Goal: Information Seeking & Learning: Check status

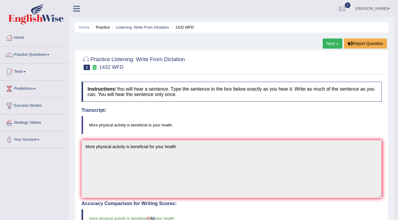
click at [379, 8] on link "Reeta Rani" at bounding box center [372, 8] width 43 height 16
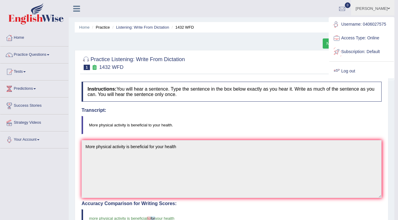
click at [351, 69] on link "Log out" at bounding box center [361, 72] width 65 height 14
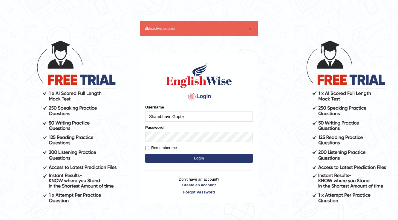
type input "Shambhavi_Gupte"
click at [194, 160] on button "Login" at bounding box center [199, 158] width 108 height 9
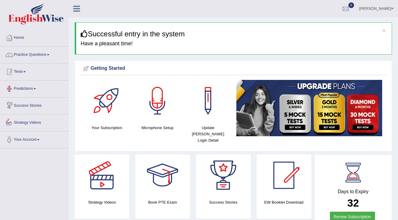
click at [41, 72] on link "Tests" at bounding box center [34, 71] width 68 height 15
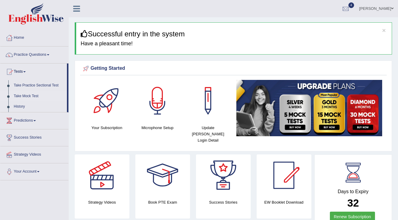
click at [25, 94] on link "Take Mock Test" at bounding box center [39, 96] width 56 height 11
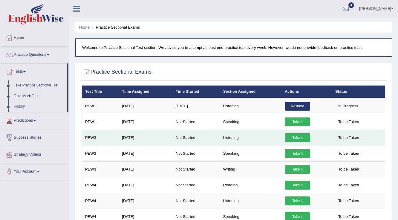
click at [289, 138] on link "Take it" at bounding box center [297, 138] width 25 height 9
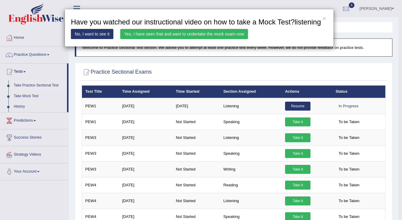
click at [150, 36] on link "Yes, I have seen that and want to undertake the mock exam now" at bounding box center [184, 34] width 128 height 10
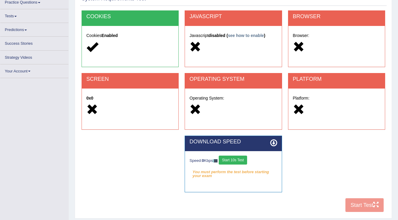
scroll to position [53, 0]
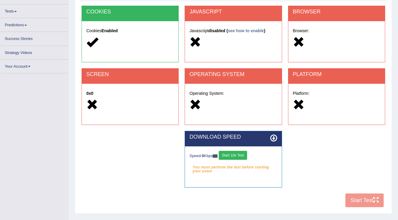
click at [239, 160] on button "Start 10s Test" at bounding box center [233, 155] width 28 height 9
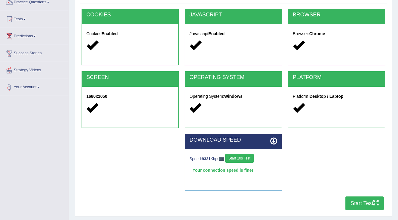
click at [357, 206] on button "Start Test" at bounding box center [364, 204] width 38 height 14
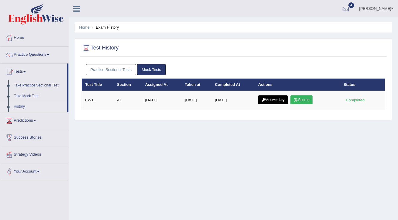
click at [118, 72] on link "Practice Sectional Tests" at bounding box center [111, 69] width 51 height 11
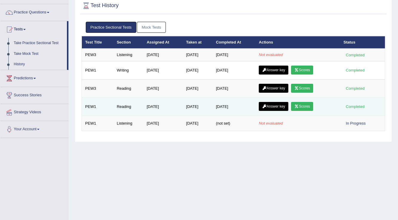
scroll to position [48, 0]
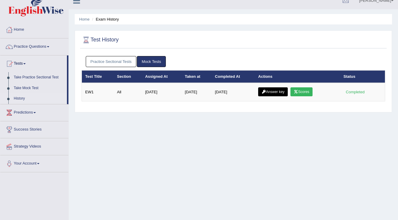
scroll to position [2, 0]
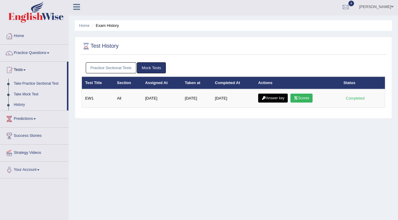
click at [105, 60] on div "Practice Sectional Tests Mock Tests" at bounding box center [234, 67] width 304 height 17
click at [106, 65] on link "Practice Sectional Tests" at bounding box center [111, 67] width 51 height 11
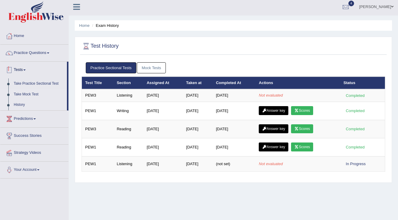
click at [23, 94] on link "Take Mock Test" at bounding box center [39, 94] width 56 height 11
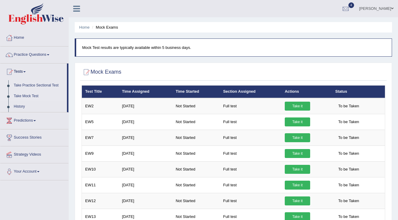
click at [27, 88] on link "Take Practice Sectional Test" at bounding box center [39, 85] width 56 height 11
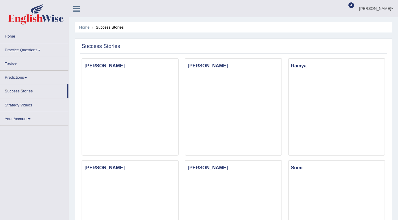
click at [16, 78] on link "Predictions" at bounding box center [34, 77] width 68 height 12
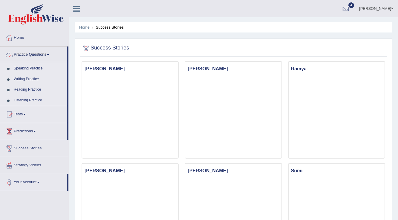
click at [39, 52] on link "Practice Questions" at bounding box center [33, 54] width 67 height 15
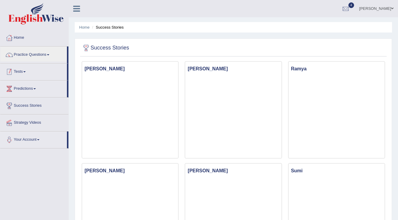
click at [29, 76] on link "Tests" at bounding box center [33, 71] width 67 height 15
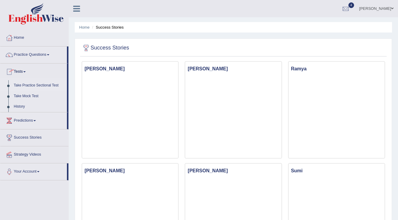
click at [41, 86] on link "Take Practice Sectional Test" at bounding box center [39, 85] width 56 height 11
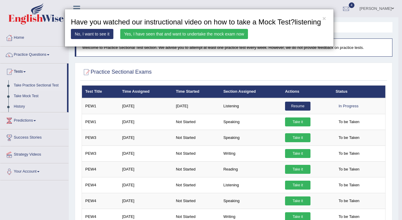
click at [162, 36] on link "Yes, I have seen that and want to undertake the mock exam now" at bounding box center [184, 34] width 128 height 10
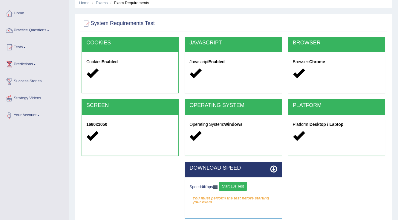
scroll to position [72, 0]
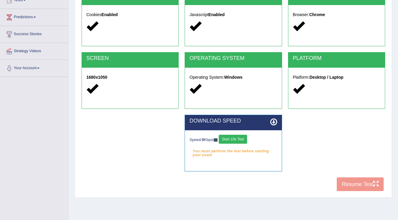
click at [244, 140] on button "Start 10s Test" at bounding box center [233, 139] width 28 height 9
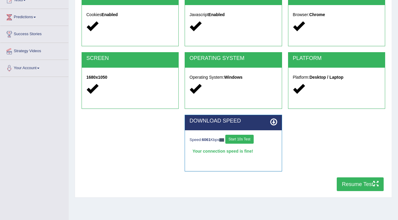
click at [341, 178] on button "Resume Test" at bounding box center [360, 185] width 47 height 14
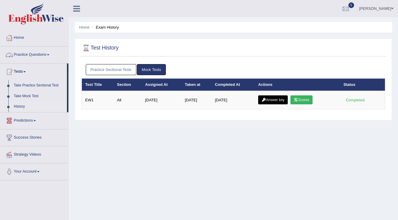
click at [91, 64] on link "Practice Sectional Tests" at bounding box center [111, 69] width 51 height 11
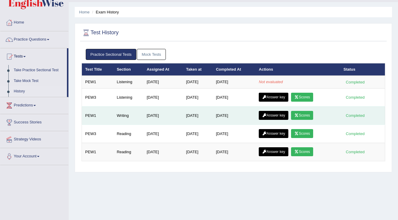
scroll to position [24, 0]
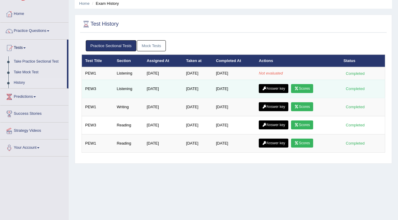
click at [306, 85] on link "Scores" at bounding box center [302, 88] width 22 height 9
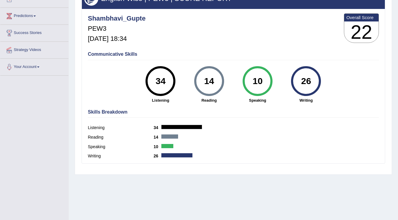
scroll to position [45, 0]
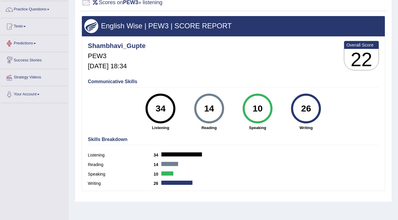
click at [26, 38] on link "Predictions" at bounding box center [34, 42] width 68 height 15
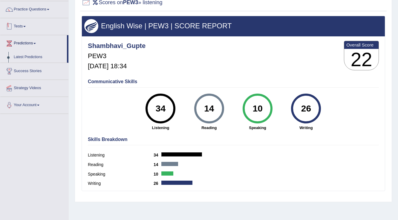
click at [25, 29] on link "Tests" at bounding box center [34, 25] width 68 height 15
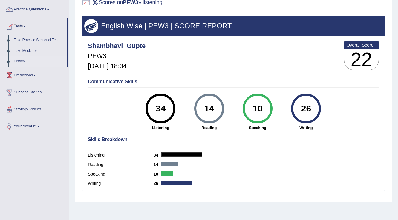
click at [18, 59] on link "History" at bounding box center [39, 61] width 56 height 11
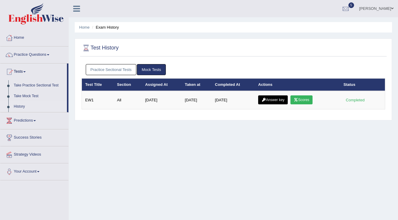
click at [94, 64] on div "Practice Sectional Tests Mock Tests" at bounding box center [234, 69] width 304 height 17
click at [97, 67] on link "Practice Sectional Tests" at bounding box center [111, 69] width 51 height 11
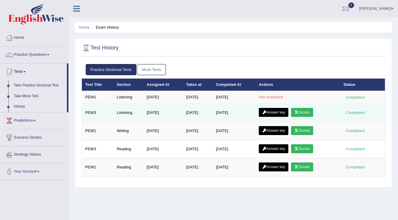
click at [263, 110] on link "Answer key" at bounding box center [274, 112] width 30 height 9
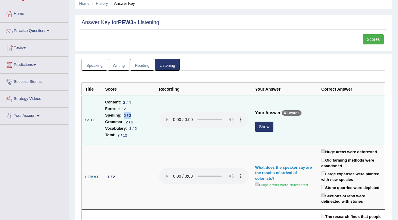
drag, startPoint x: 125, startPoint y: 115, endPoint x: 134, endPoint y: 117, distance: 8.8
click at [134, 117] on div "0 / 2" at bounding box center [127, 116] width 12 height 6
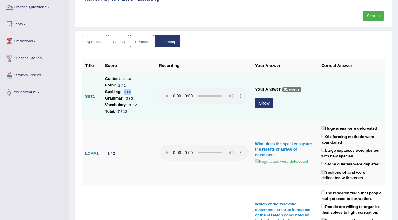
scroll to position [48, 0]
click at [262, 100] on button "Show" at bounding box center [264, 103] width 18 height 10
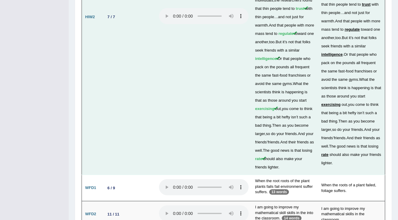
scroll to position [1753, 0]
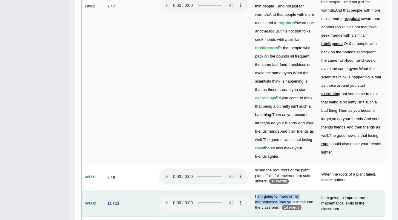
drag, startPoint x: 257, startPoint y: 145, endPoint x: 291, endPoint y: 149, distance: 34.0
click at [291, 191] on td "I am going to improve my mathematical skill skills in the into the classroom. 1…" at bounding box center [285, 204] width 66 height 26
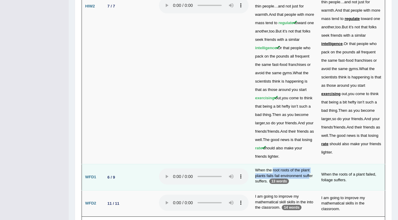
drag, startPoint x: 273, startPoint y: 119, endPoint x: 309, endPoint y: 121, distance: 35.6
click at [309, 164] on td "When the root roots of the plant plants fails fail environment suffer suffers. …" at bounding box center [285, 177] width 66 height 26
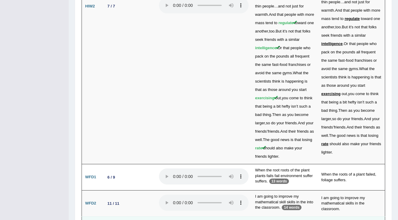
drag, startPoint x: 261, startPoint y: 173, endPoint x: 280, endPoint y: 177, distance: 19.5
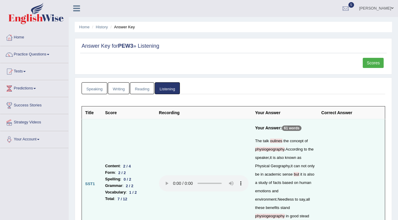
scroll to position [0, 0]
click at [22, 72] on link "Tests" at bounding box center [34, 71] width 68 height 15
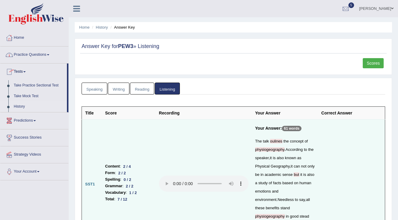
click at [20, 105] on link "History" at bounding box center [39, 107] width 56 height 11
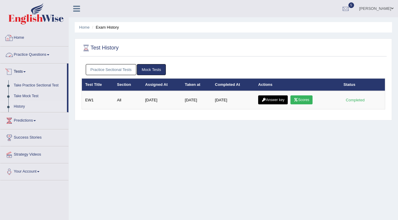
click at [96, 71] on link "Practice Sectional Tests" at bounding box center [111, 69] width 51 height 11
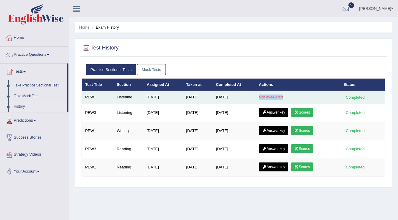
click at [270, 96] on em "Not evaluated" at bounding box center [271, 97] width 24 height 4
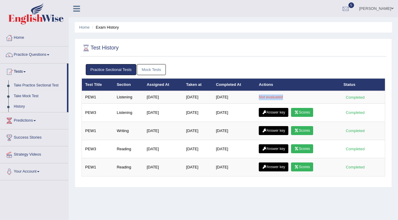
click at [27, 97] on link "Take Mock Test" at bounding box center [39, 96] width 56 height 11
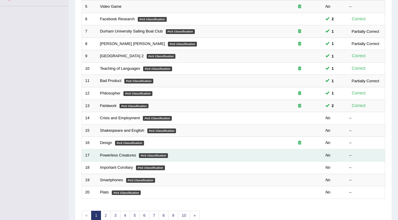
scroll to position [119, 0]
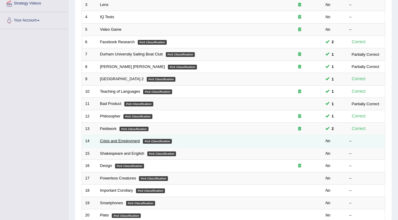
click at [114, 140] on link "Crisis and Employment" at bounding box center [120, 141] width 40 height 4
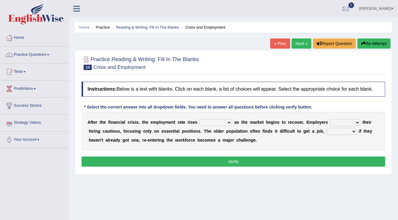
click at [212, 122] on select "normally conversely strenuously sharply" at bounding box center [216, 122] width 32 height 7
click at [153, 131] on b at bounding box center [153, 131] width 2 height 5
click at [337, 132] on select "although while then because" at bounding box center [342, 131] width 30 height 7
select select "although"
click at [327, 128] on select "although while then because" at bounding box center [342, 131] width 30 height 7
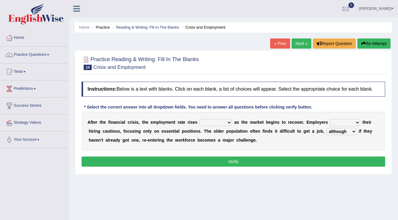
click at [346, 120] on select "keeping kept keep are kept" at bounding box center [345, 122] width 30 height 7
select select "kept"
click at [330, 119] on select "keeping kept keep are kept" at bounding box center [345, 122] width 30 height 7
click at [220, 123] on select "normally conversely strenuously sharply" at bounding box center [216, 122] width 32 height 7
select select "conversely"
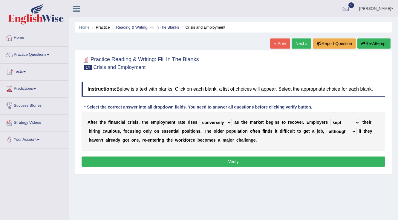
click at [200, 119] on select "normally conversely strenuously sharply" at bounding box center [216, 122] width 32 height 7
click at [216, 157] on button "Verify" at bounding box center [234, 162] width 304 height 10
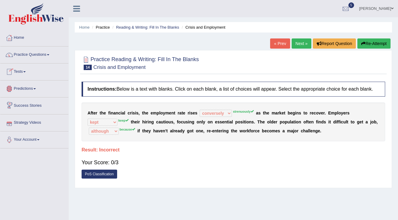
click at [14, 72] on link "Tests" at bounding box center [34, 71] width 68 height 15
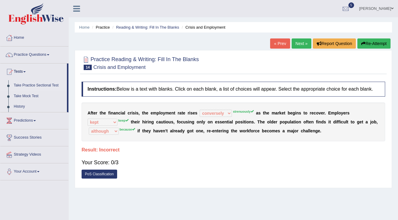
click at [47, 82] on link "Take Practice Sectional Test" at bounding box center [39, 85] width 56 height 11
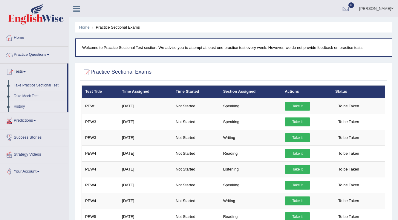
click at [18, 107] on link "History" at bounding box center [39, 107] width 56 height 11
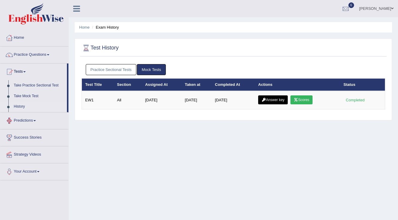
click at [112, 68] on link "Practice Sectional Tests" at bounding box center [111, 69] width 51 height 11
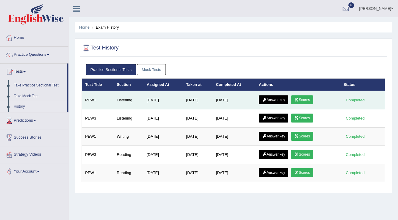
click at [298, 96] on link "Scores" at bounding box center [302, 100] width 22 height 9
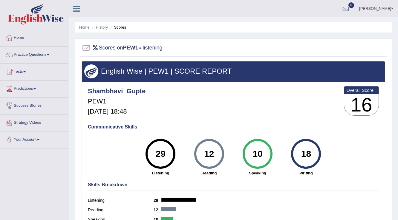
click at [79, 7] on icon at bounding box center [76, 9] width 7 height 8
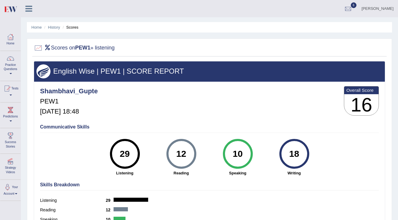
click at [28, 8] on icon at bounding box center [28, 9] width 7 height 8
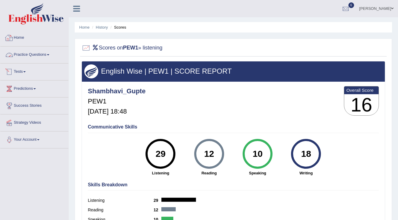
click at [22, 69] on link "Tests" at bounding box center [34, 71] width 68 height 15
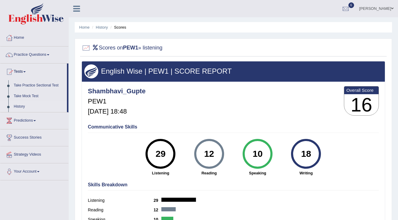
click at [23, 104] on link "History" at bounding box center [39, 107] width 56 height 11
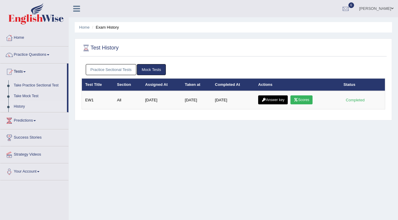
click at [121, 70] on link "Practice Sectional Tests" at bounding box center [111, 69] width 51 height 11
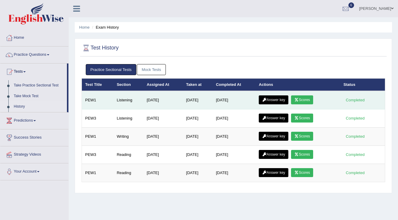
click at [273, 97] on link "Answer key" at bounding box center [274, 100] width 30 height 9
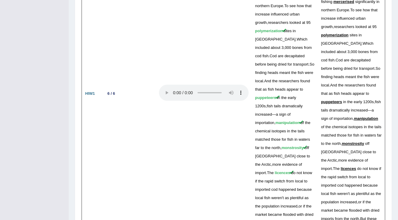
scroll to position [1469, 0]
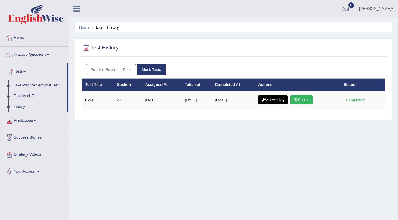
click at [41, 82] on link "Take Practice Sectional Test" at bounding box center [39, 85] width 56 height 11
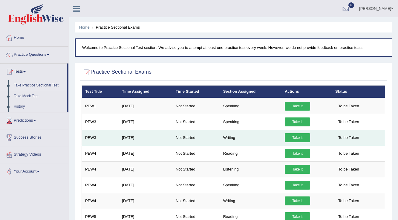
click at [291, 135] on link "Take it" at bounding box center [297, 138] width 25 height 9
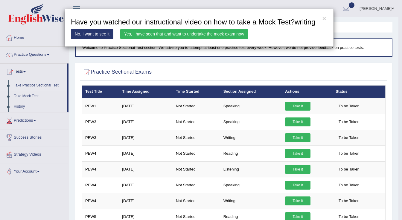
click at [215, 36] on link "Yes, I have seen that and want to undertake the mock exam now" at bounding box center [184, 34] width 128 height 10
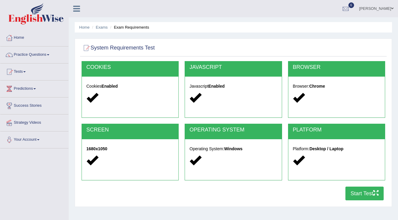
click at [350, 189] on button "Start Test" at bounding box center [364, 194] width 38 height 14
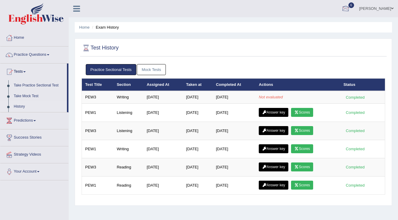
click at [341, 8] on div at bounding box center [345, 8] width 9 height 9
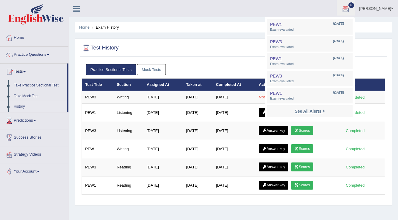
click at [309, 110] on strong "See All Alerts" at bounding box center [308, 111] width 27 height 5
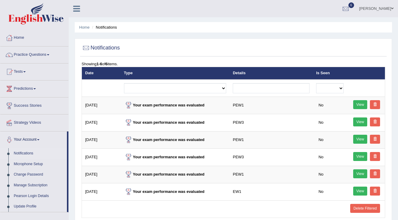
click at [364, 5] on link "[PERSON_NAME]" at bounding box center [376, 8] width 43 height 16
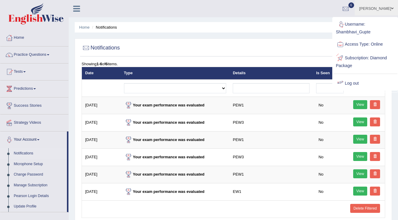
click at [353, 82] on link "Log out" at bounding box center [365, 84] width 65 height 14
